Goal: Information Seeking & Learning: Learn about a topic

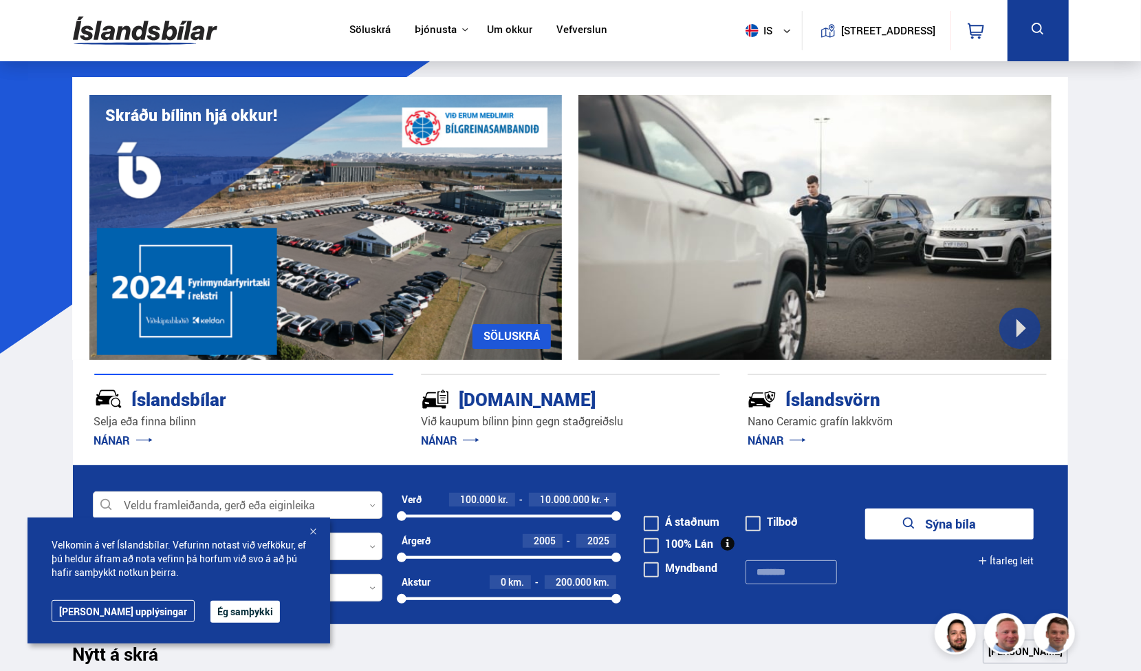
click at [318, 537] on div at bounding box center [313, 533] width 14 height 14
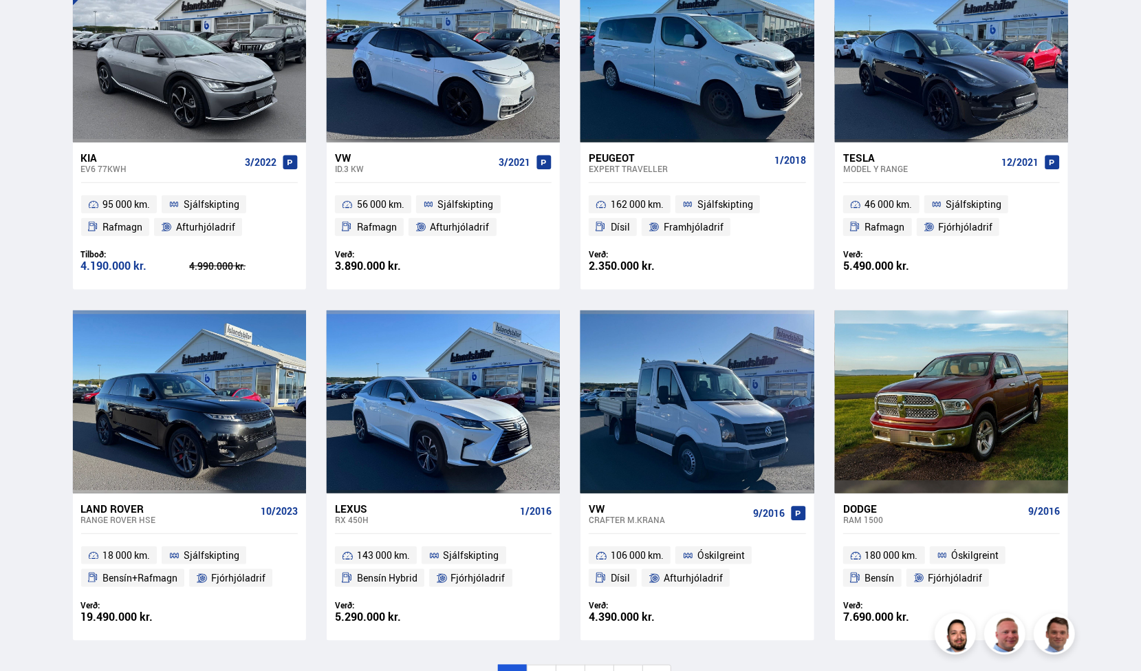
scroll to position [730, 0]
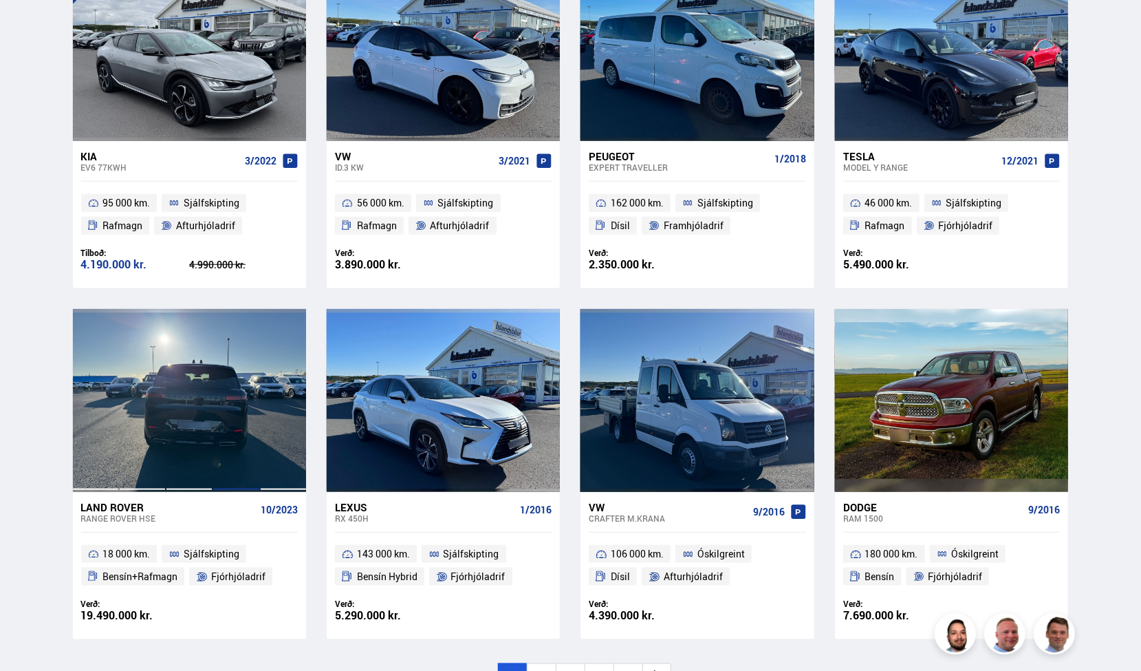
click at [233, 383] on div at bounding box center [236, 400] width 47 height 183
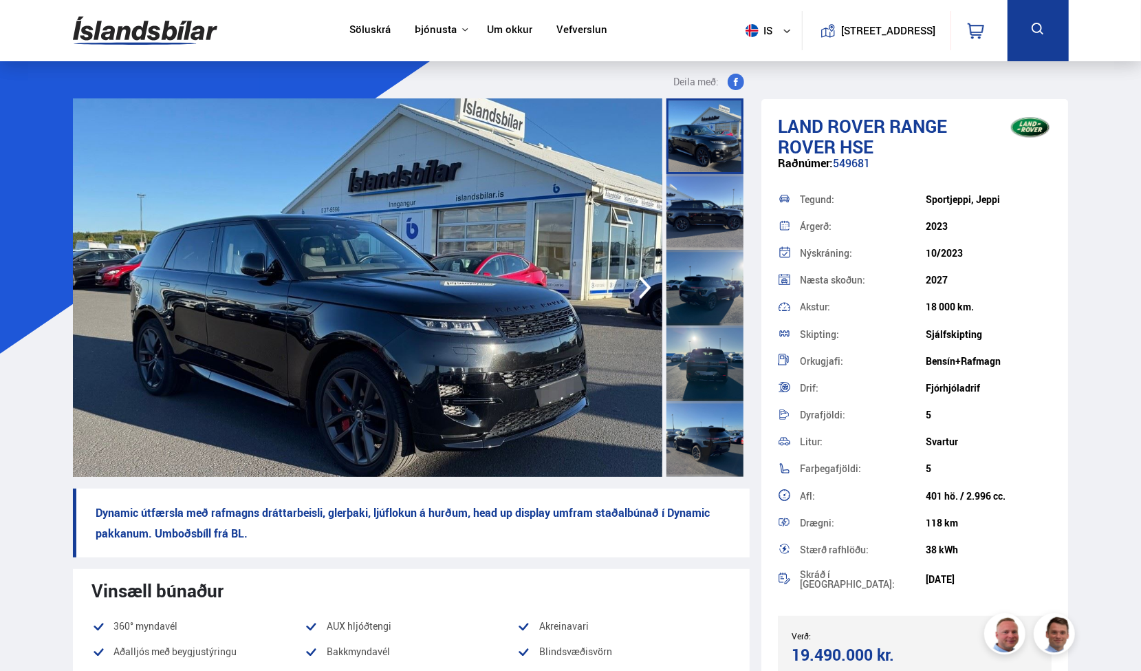
click at [647, 292] on icon "button" at bounding box center [645, 287] width 28 height 33
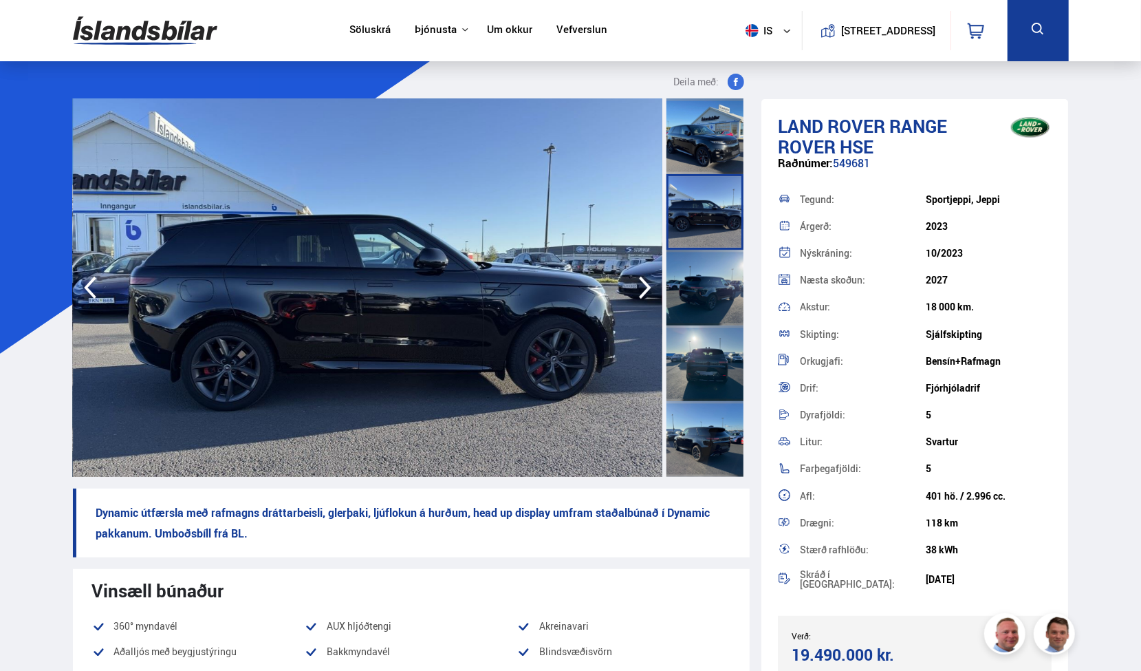
click at [647, 292] on icon "button" at bounding box center [645, 287] width 28 height 33
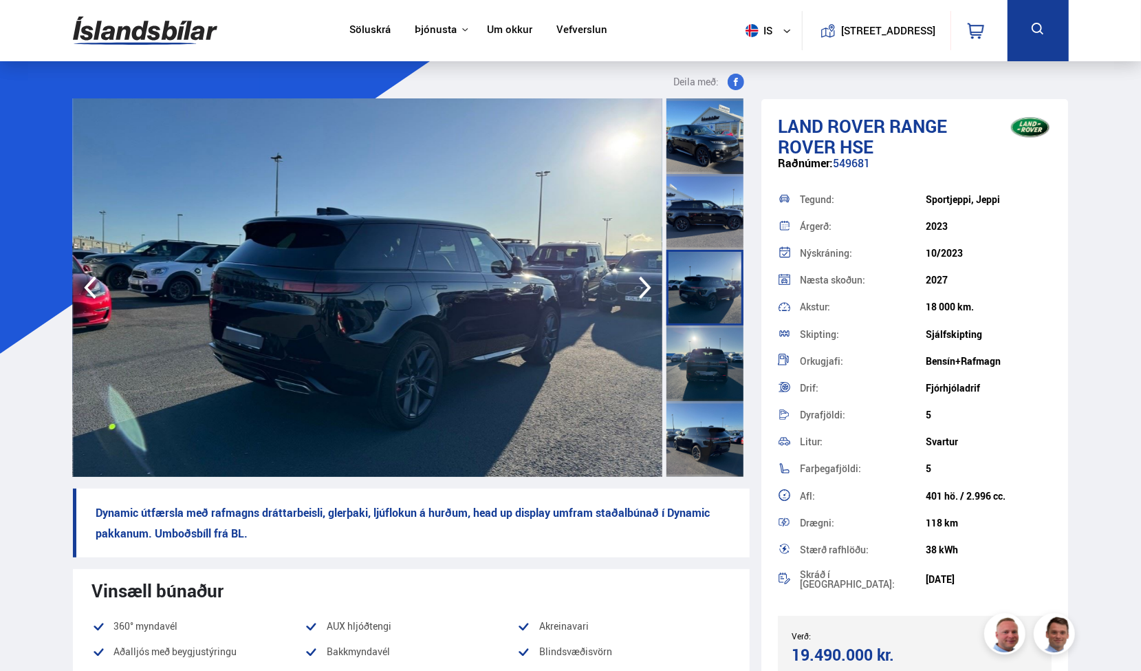
click at [647, 292] on icon "button" at bounding box center [645, 287] width 28 height 33
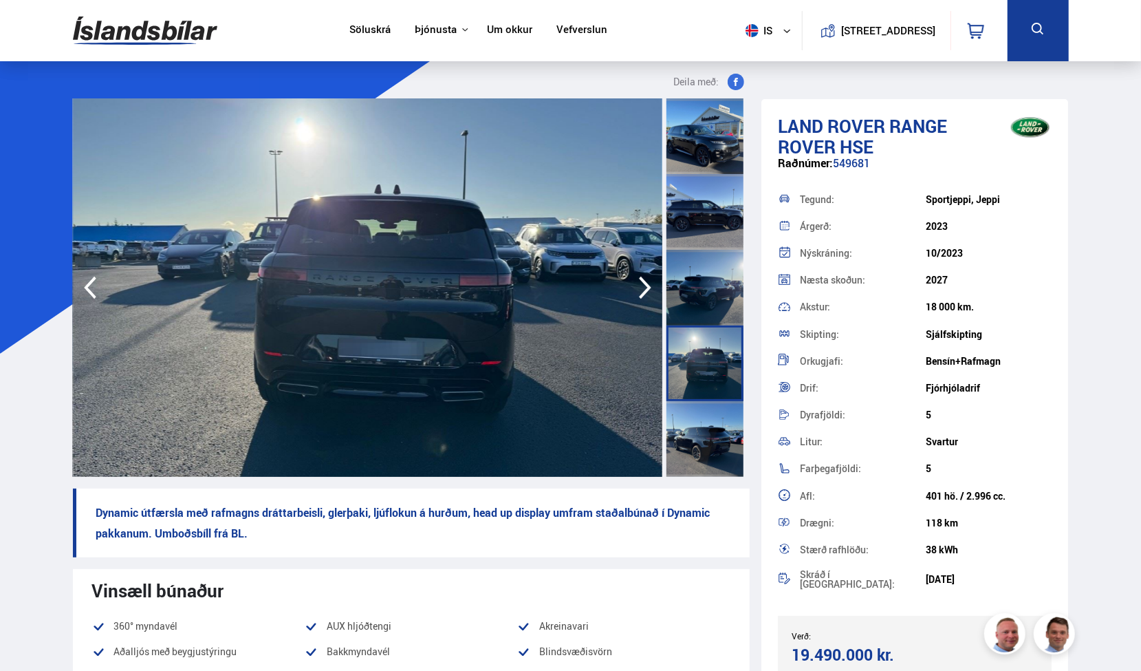
click at [647, 292] on icon "button" at bounding box center [645, 287] width 28 height 33
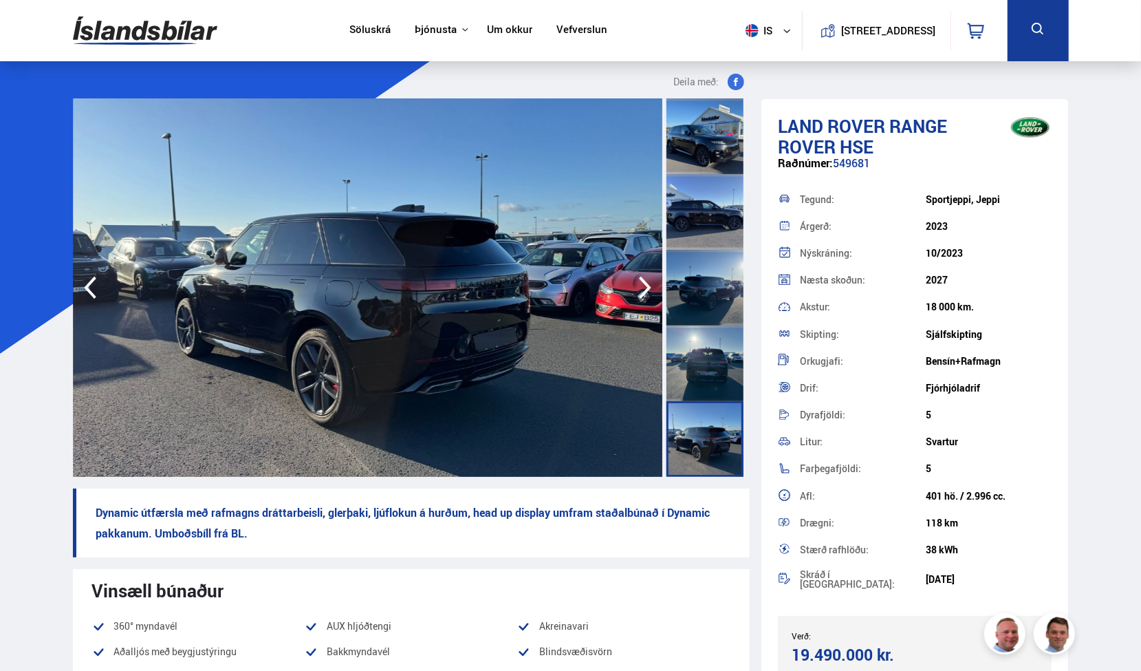
click at [647, 292] on icon "button" at bounding box center [645, 287] width 28 height 33
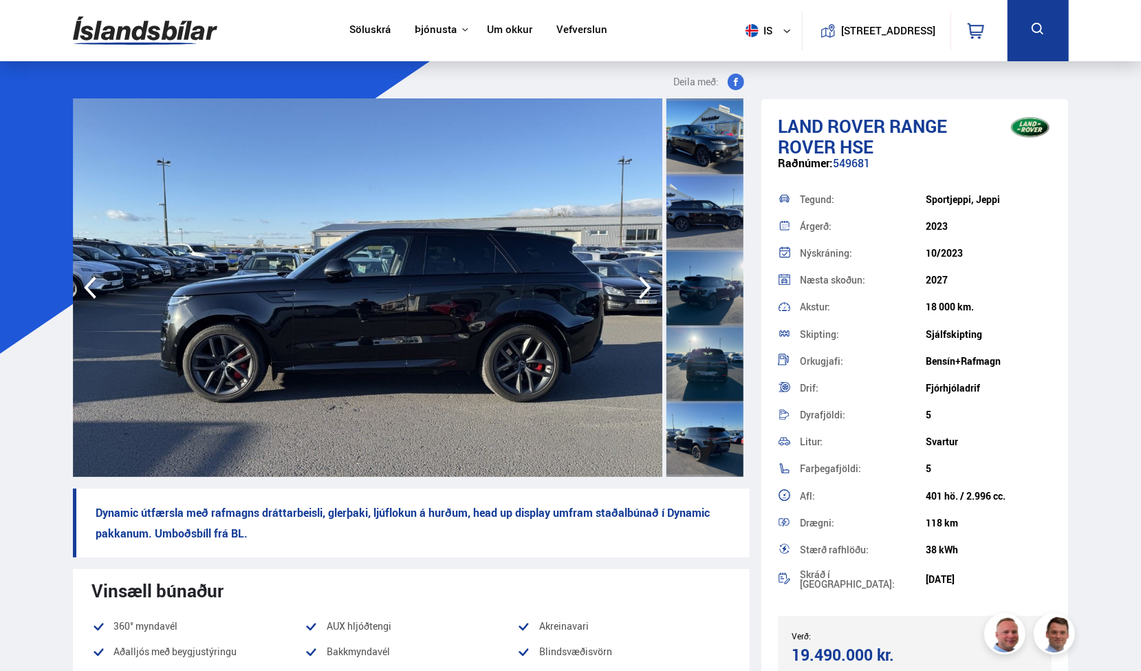
click at [647, 292] on icon "button" at bounding box center [645, 287] width 28 height 33
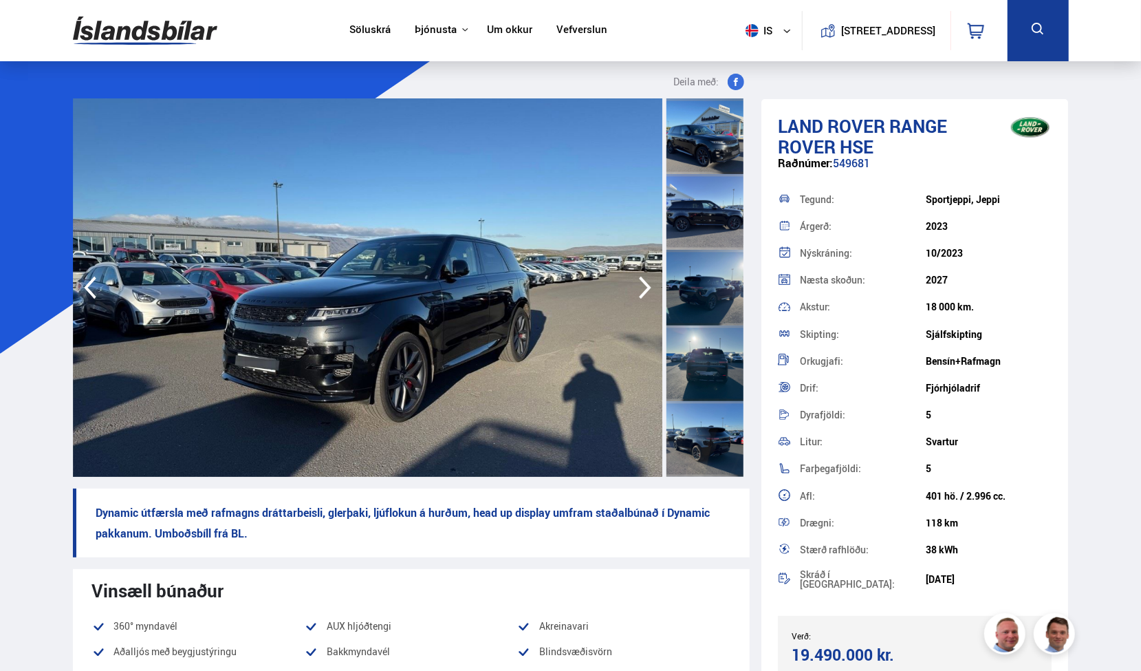
click at [647, 292] on icon "button" at bounding box center [645, 287] width 28 height 33
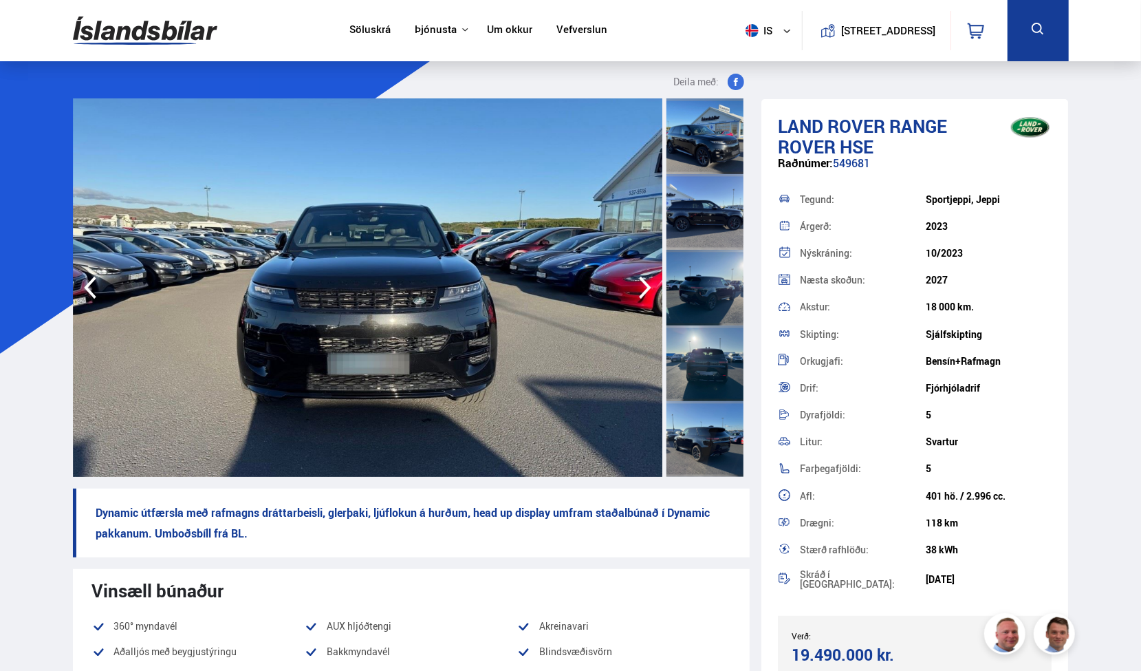
click at [647, 292] on icon "button" at bounding box center [645, 287] width 28 height 33
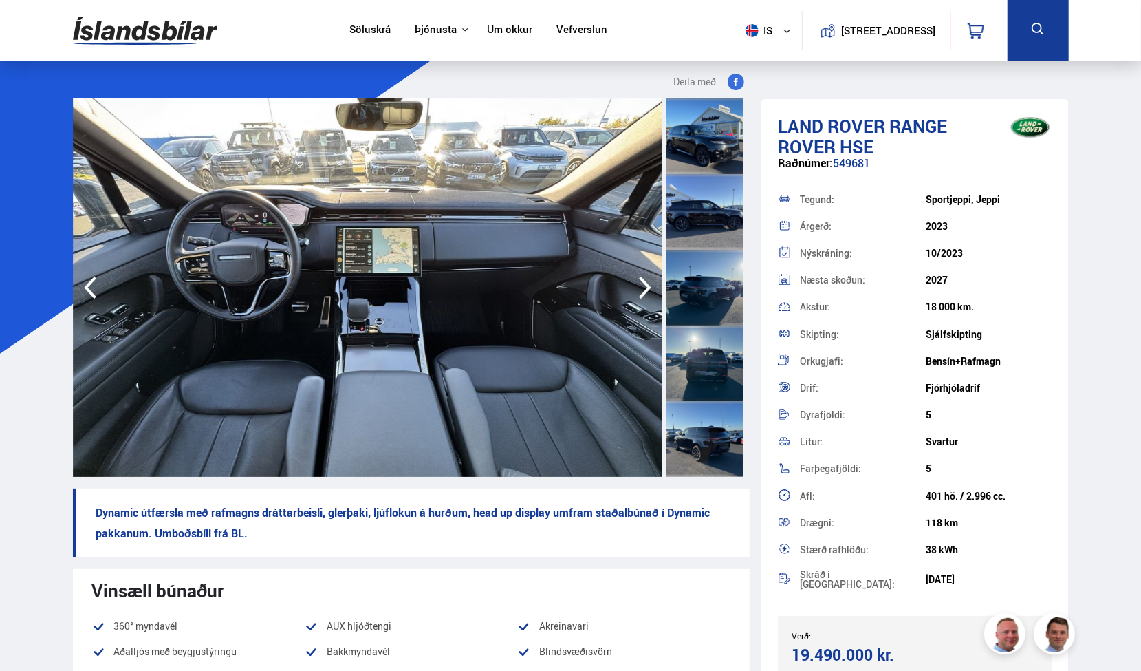
click at [647, 292] on icon "button" at bounding box center [645, 287] width 28 height 33
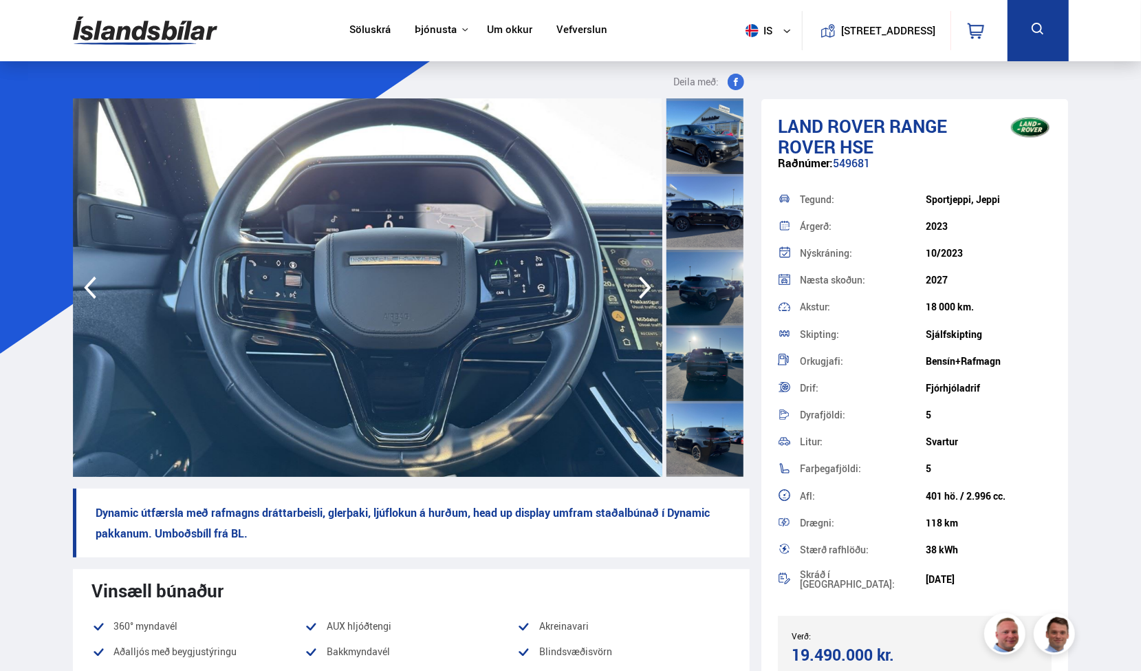
click at [647, 292] on icon "button" at bounding box center [645, 287] width 28 height 33
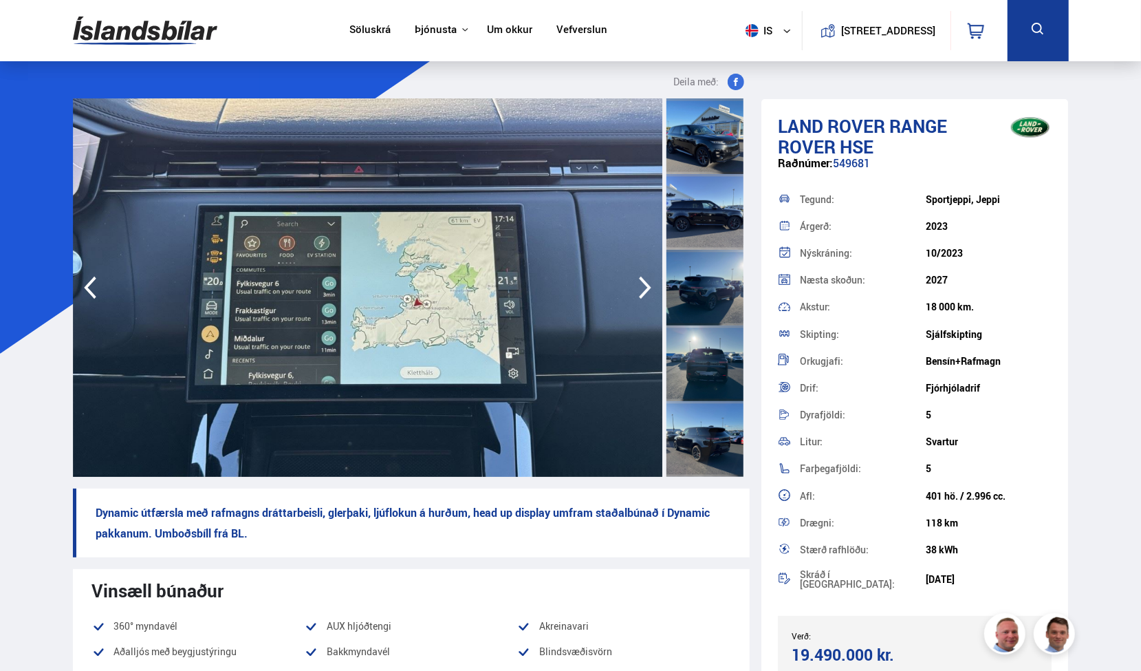
click at [647, 292] on icon "button" at bounding box center [645, 287] width 28 height 33
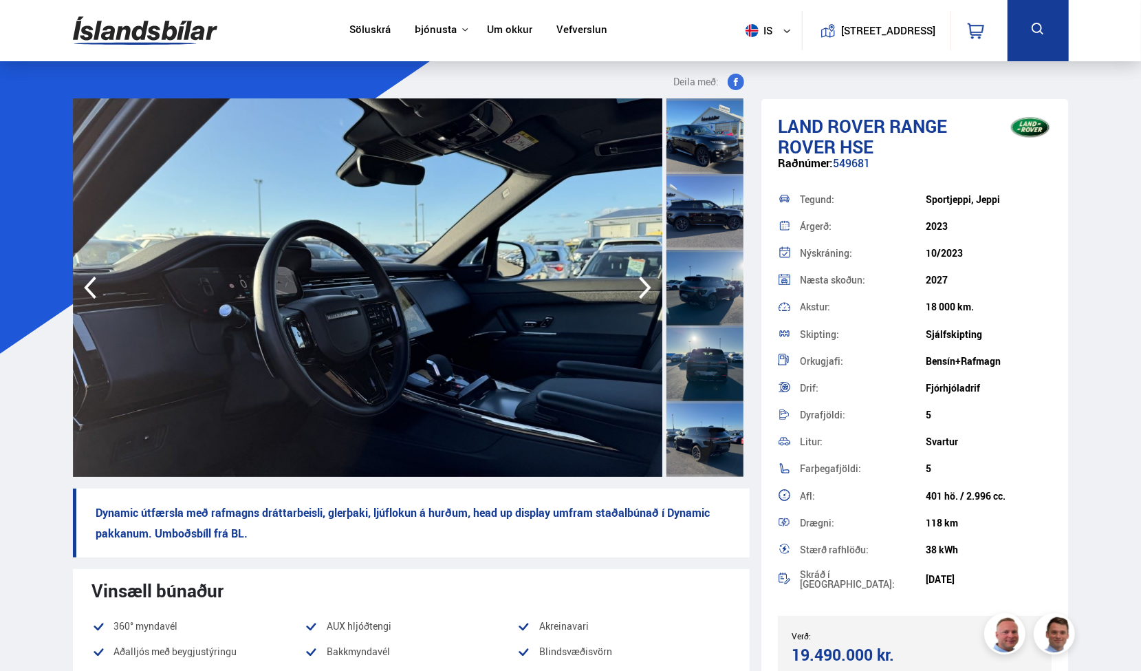
click at [647, 292] on icon "button" at bounding box center [645, 287] width 28 height 33
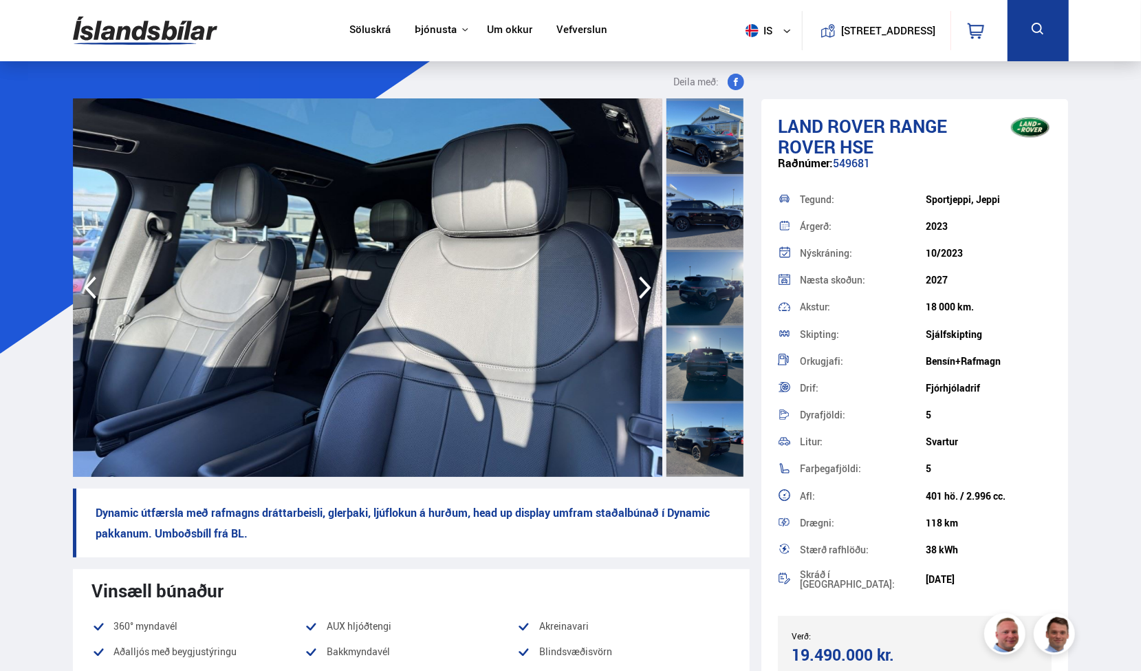
click at [647, 292] on icon "button" at bounding box center [645, 287] width 28 height 33
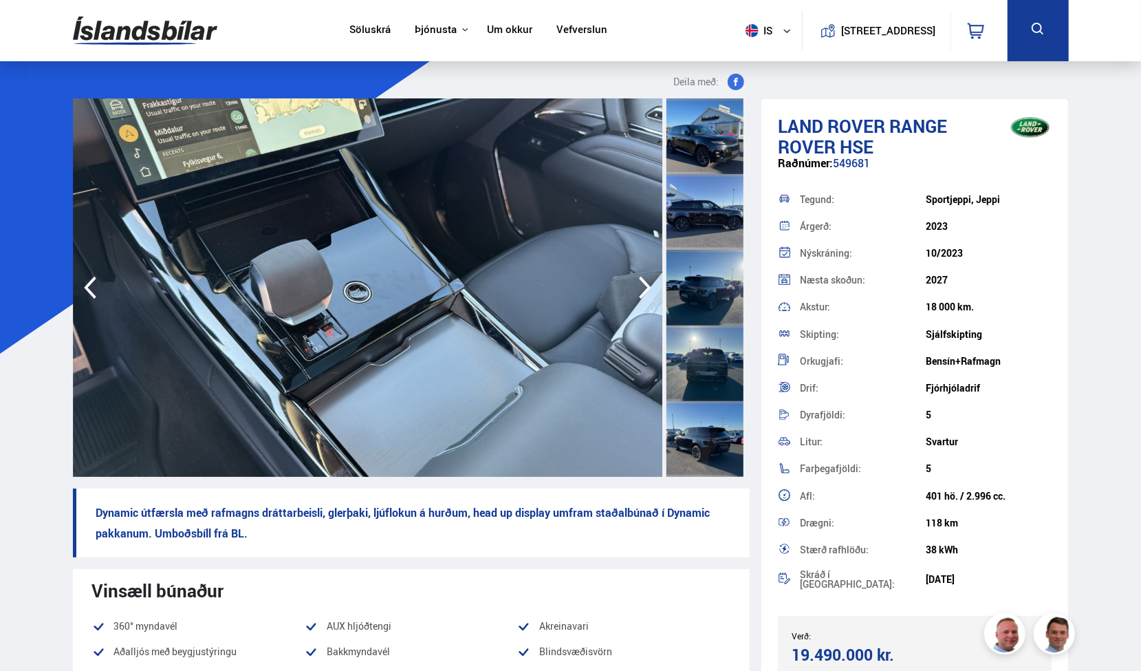
click at [647, 292] on icon "button" at bounding box center [645, 287] width 28 height 33
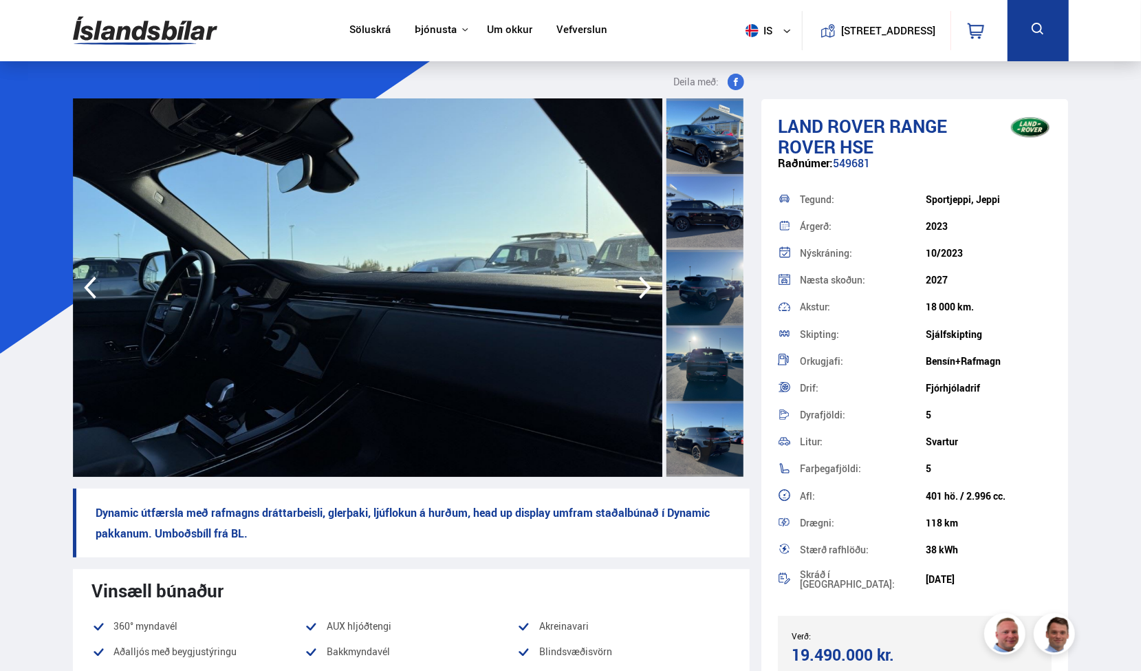
click at [647, 292] on icon "button" at bounding box center [645, 287] width 28 height 33
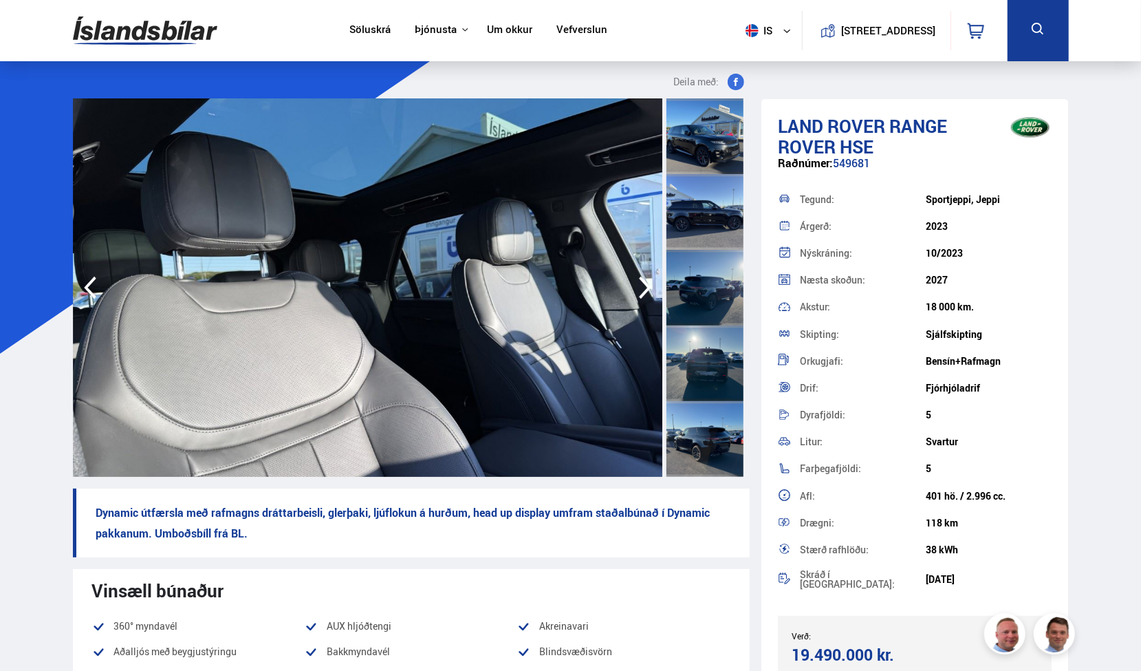
click at [647, 292] on icon "button" at bounding box center [645, 287] width 28 height 33
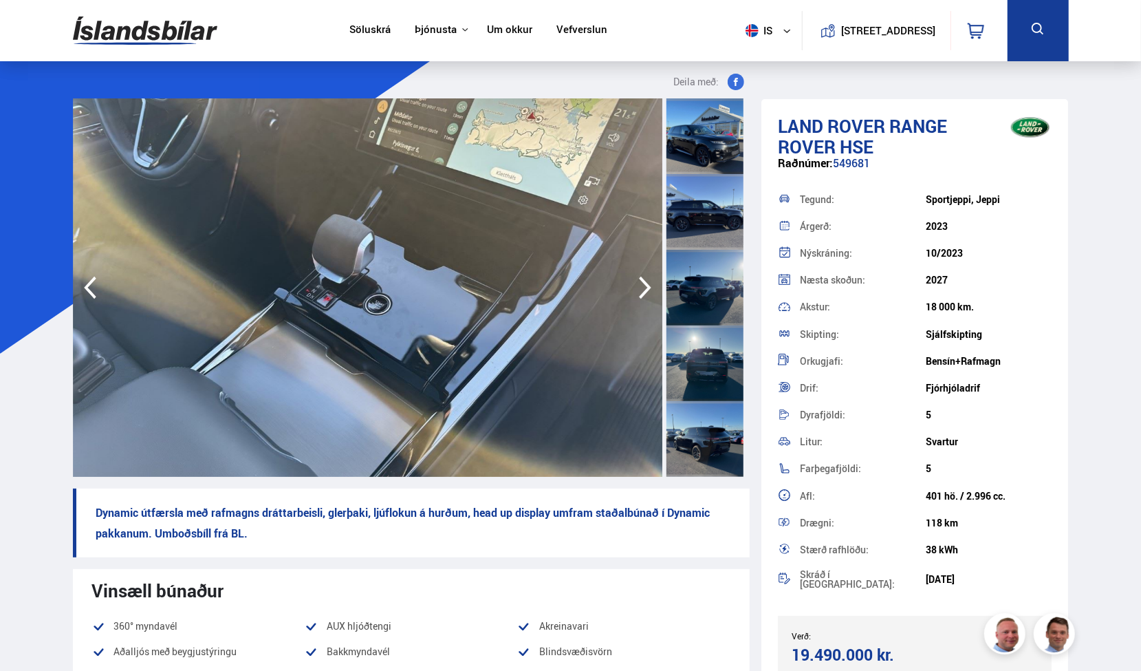
click at [647, 292] on icon "button" at bounding box center [645, 287] width 28 height 33
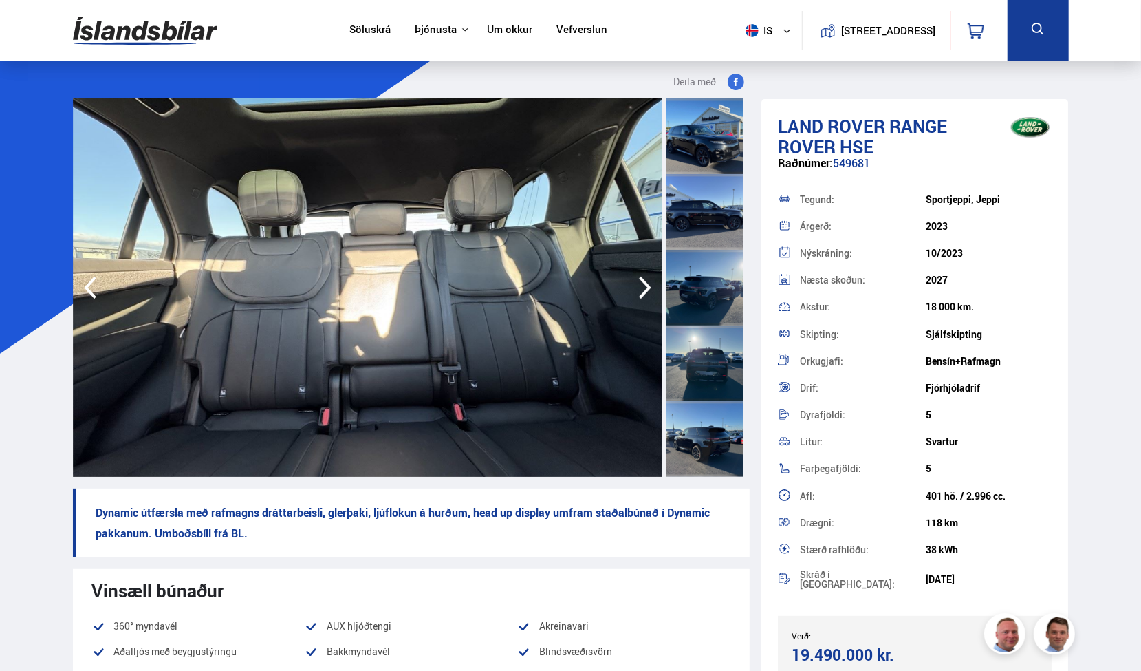
click at [647, 292] on icon "button" at bounding box center [645, 287] width 28 height 33
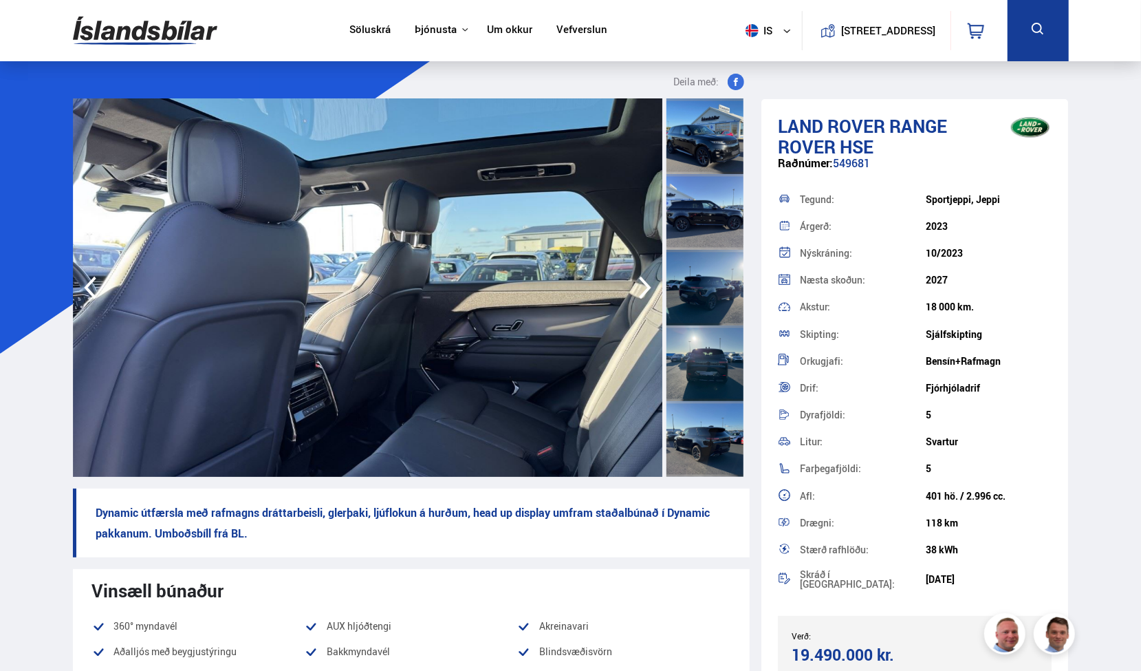
click at [647, 292] on icon "button" at bounding box center [645, 287] width 28 height 33
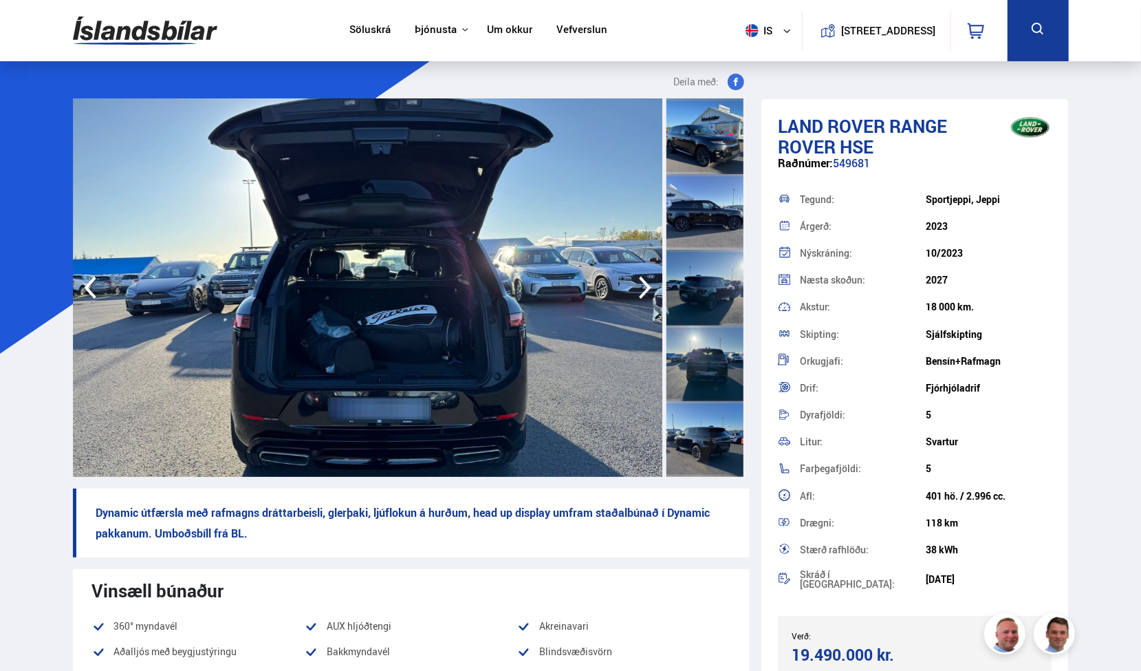
click at [647, 292] on icon "button" at bounding box center [645, 287] width 28 height 33
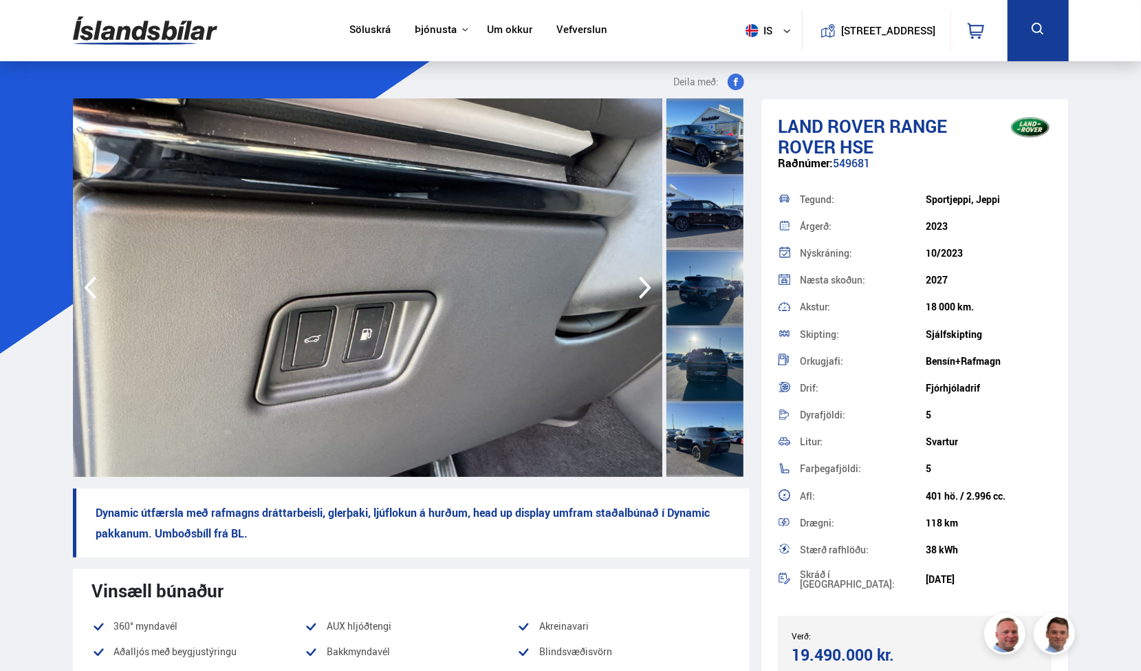
click at [647, 292] on icon "button" at bounding box center [645, 287] width 28 height 33
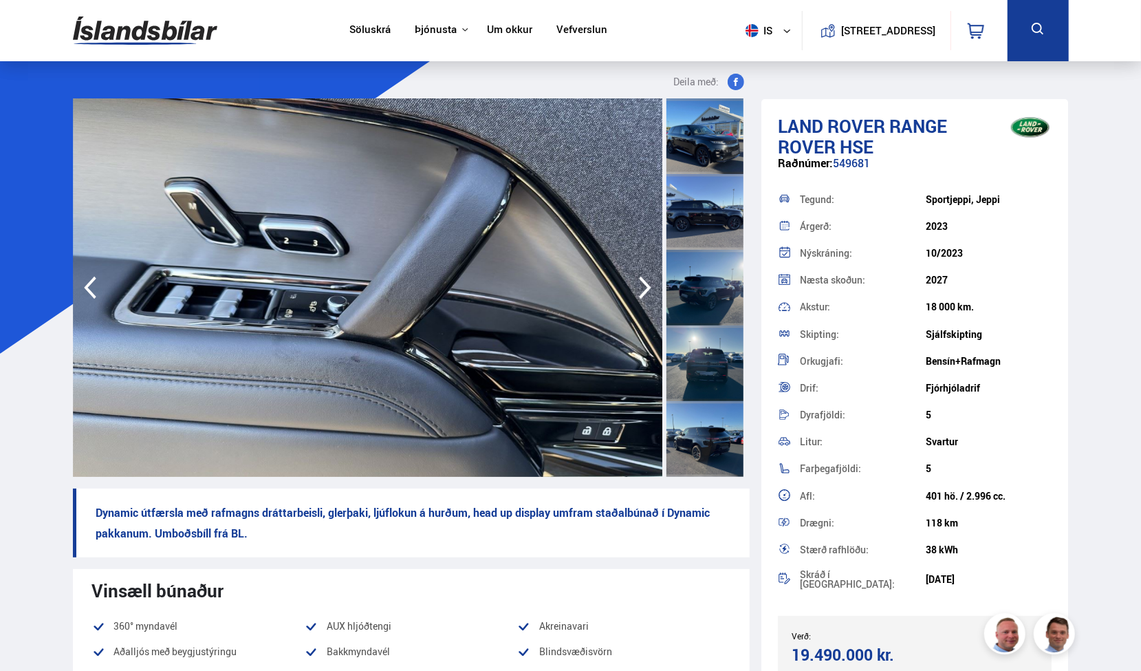
click at [647, 292] on icon "button" at bounding box center [645, 287] width 28 height 33
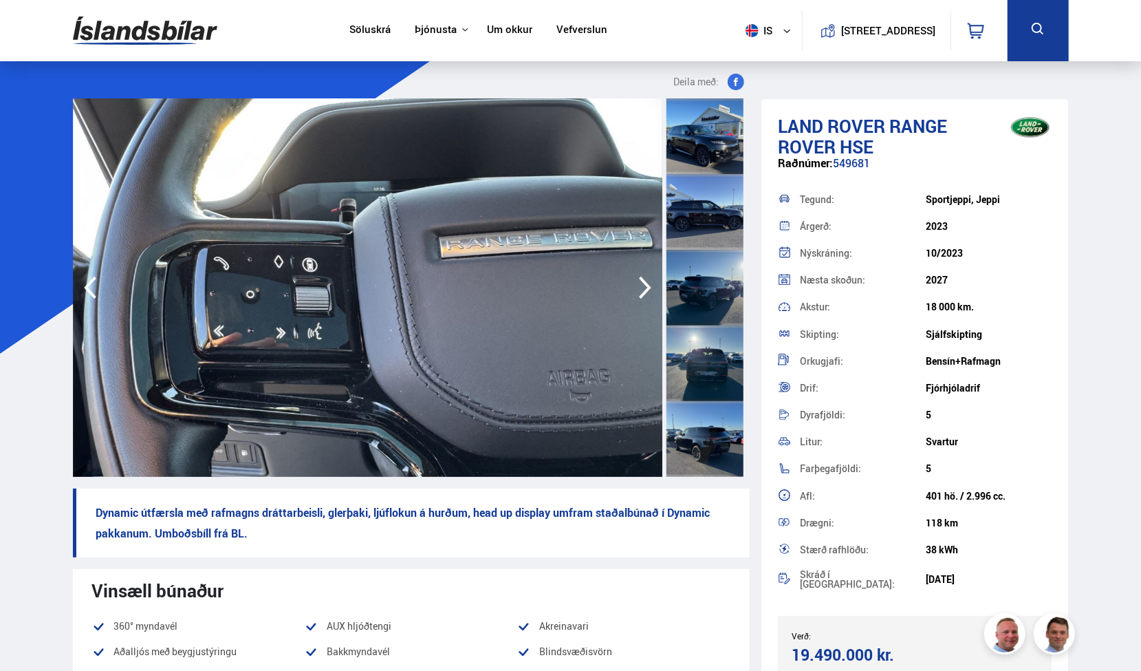
click at [647, 292] on icon "button" at bounding box center [645, 287] width 28 height 33
